Goal: Navigation & Orientation: Find specific page/section

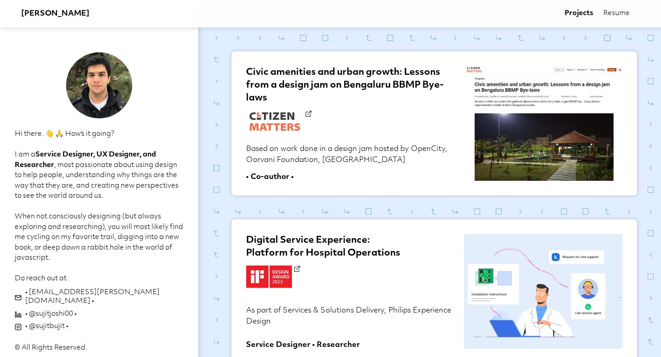
click at [613, 12] on link "Resume" at bounding box center [616, 13] width 27 height 9
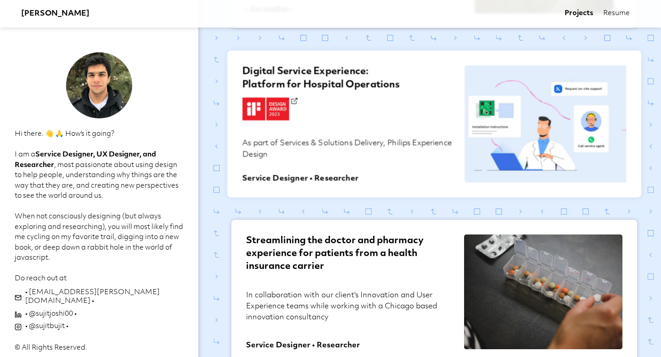
scroll to position [222, 0]
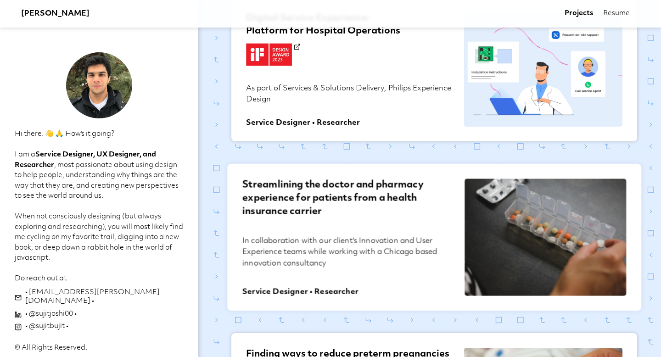
click at [350, 231] on h2 "Streamlining the doctor and pharmacy experience for patients from a health insu…" at bounding box center [347, 207] width 211 height 56
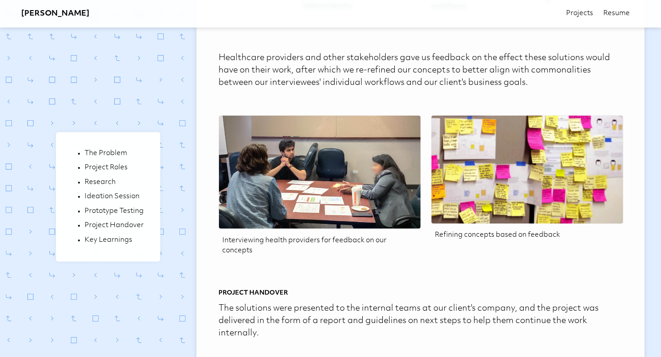
scroll to position [2224, 0]
